Goal: Answer question/provide support: Share knowledge or assist other users

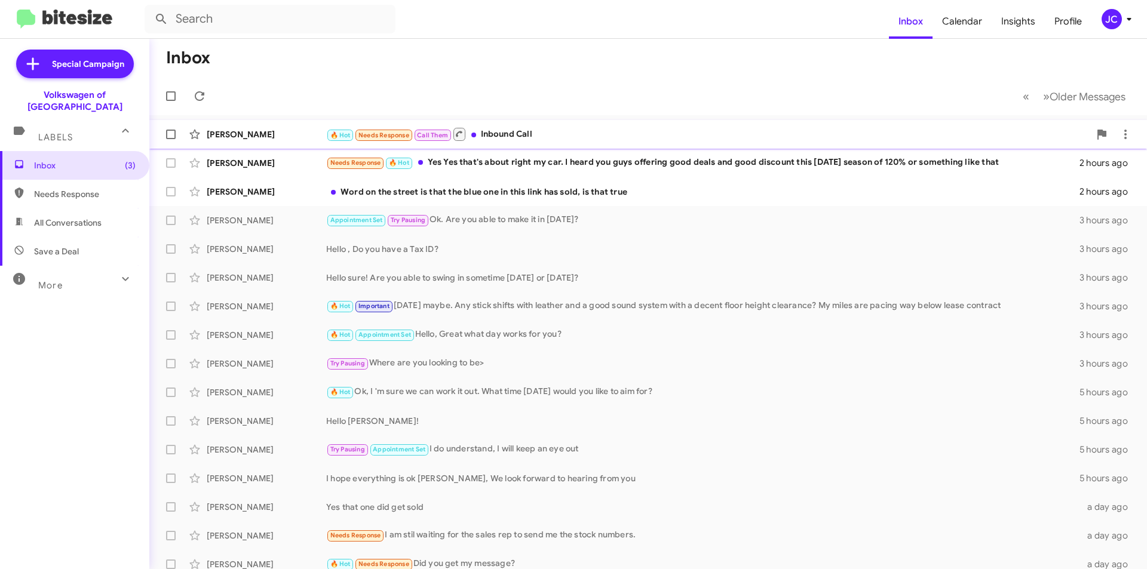
click at [538, 136] on div "🔥 Hot Needs Response Call Them Inbound Call" at bounding box center [707, 134] width 763 height 15
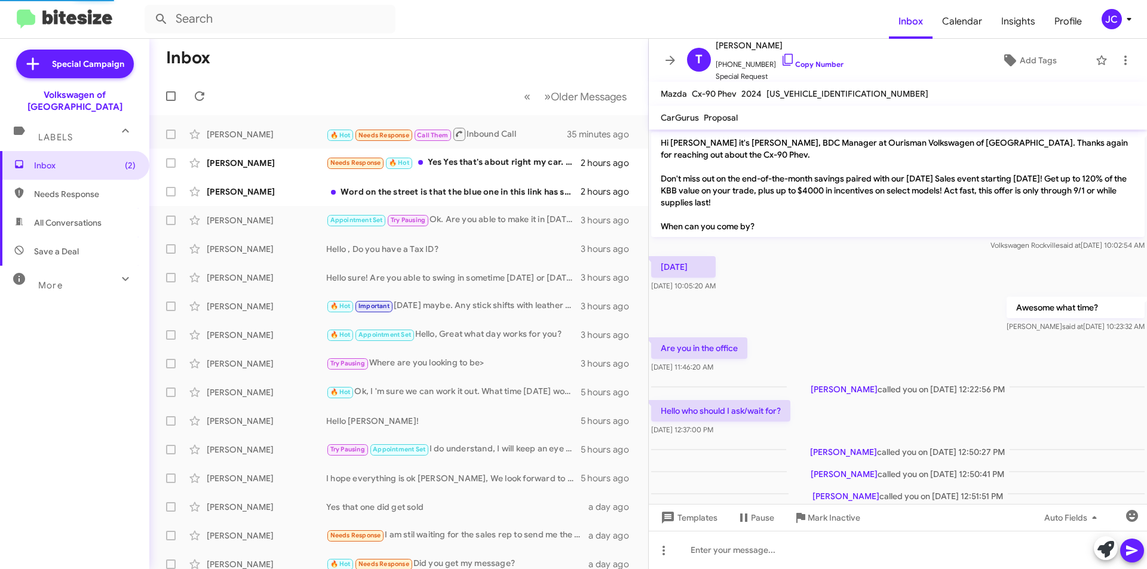
scroll to position [146, 0]
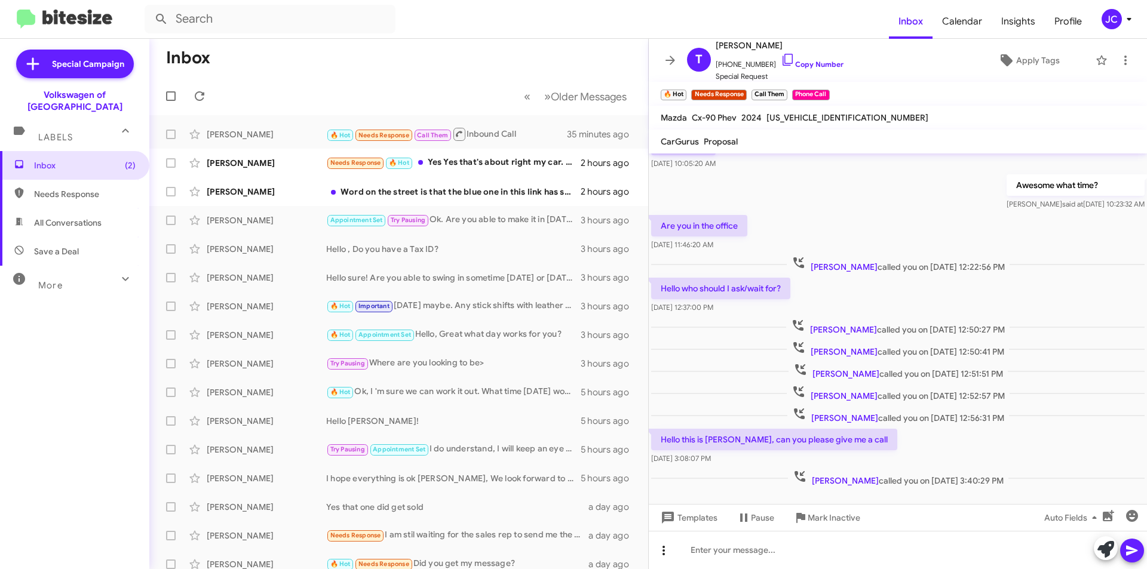
click at [671, 547] on span at bounding box center [664, 551] width 24 height 14
click at [677, 519] on button "note" at bounding box center [689, 519] width 74 height 29
click at [708, 547] on div at bounding box center [898, 550] width 498 height 38
click at [1125, 559] on span at bounding box center [1132, 551] width 14 height 24
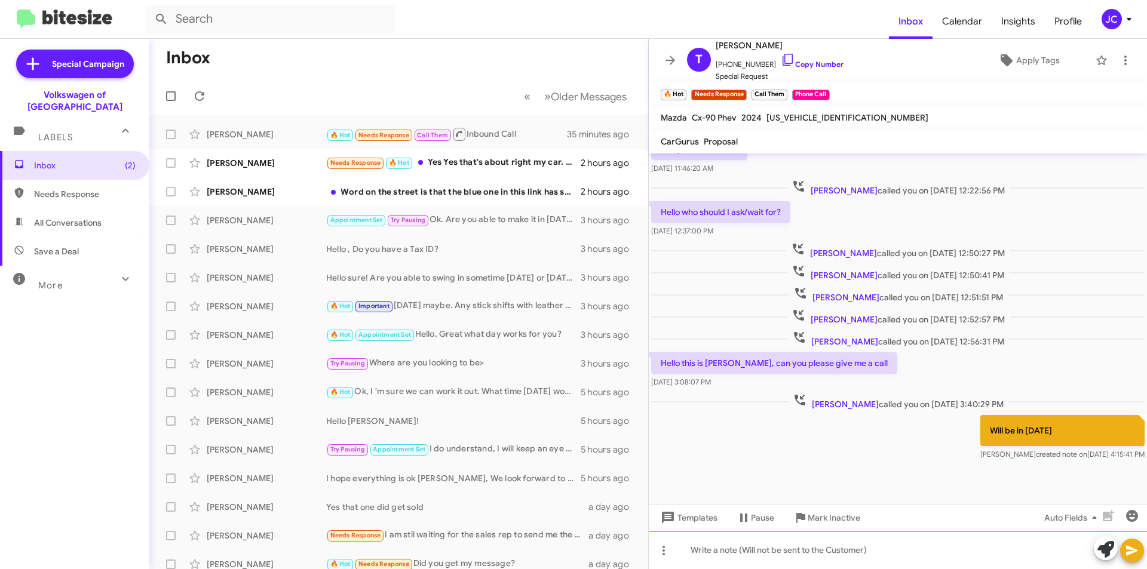
scroll to position [223, 0]
click at [1128, 20] on icon at bounding box center [1129, 19] width 14 height 14
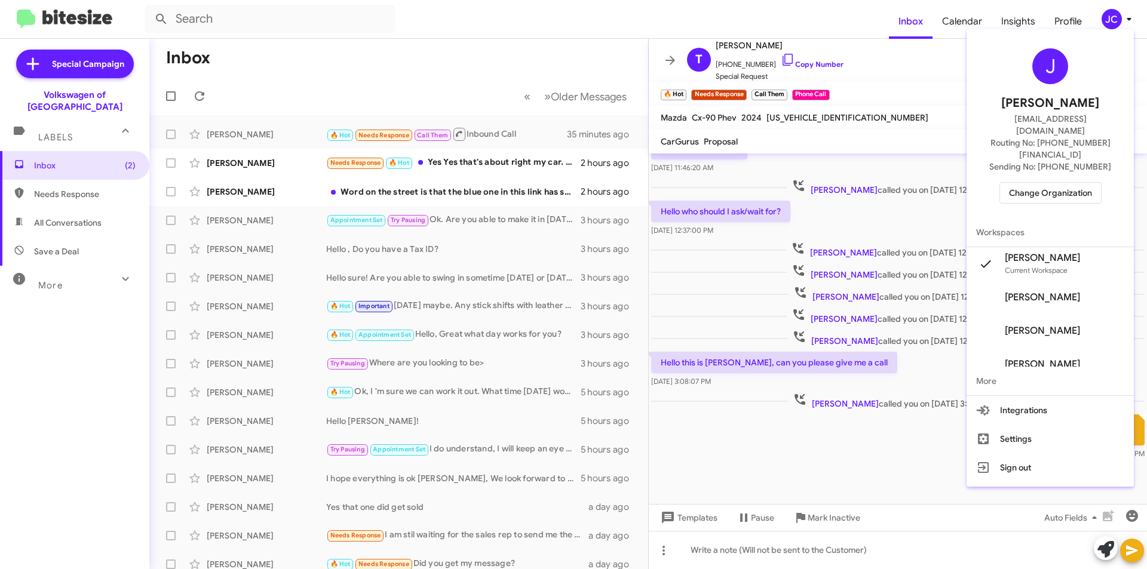
click at [1022, 183] on span "Change Organization" at bounding box center [1050, 193] width 83 height 20
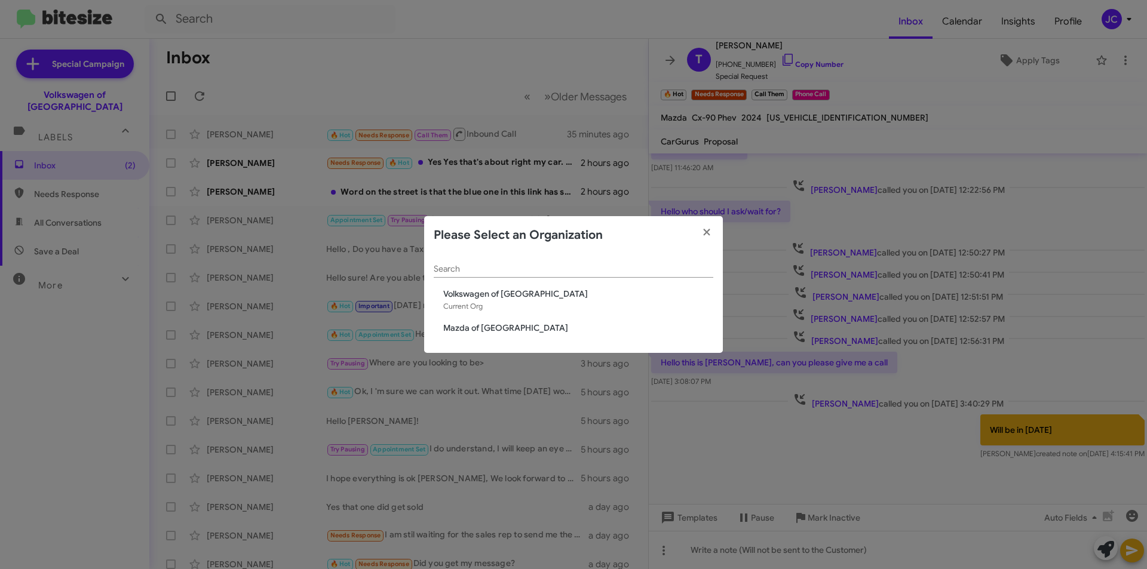
click at [474, 326] on span "Mazda of Rockville" at bounding box center [578, 328] width 270 height 12
